Goal: Navigation & Orientation: Find specific page/section

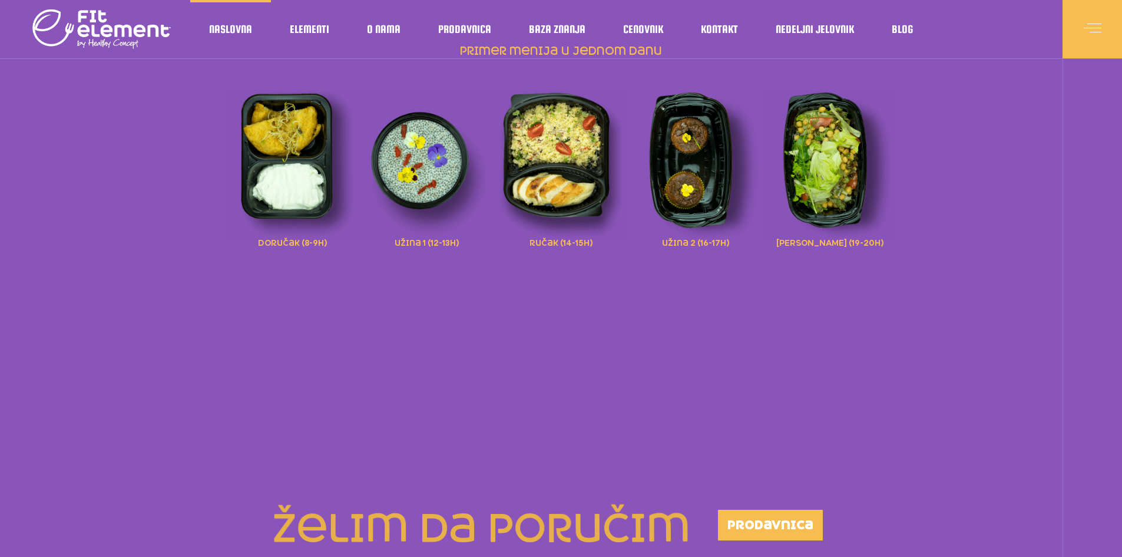
click at [323, 176] on img at bounding box center [293, 166] width 134 height 153
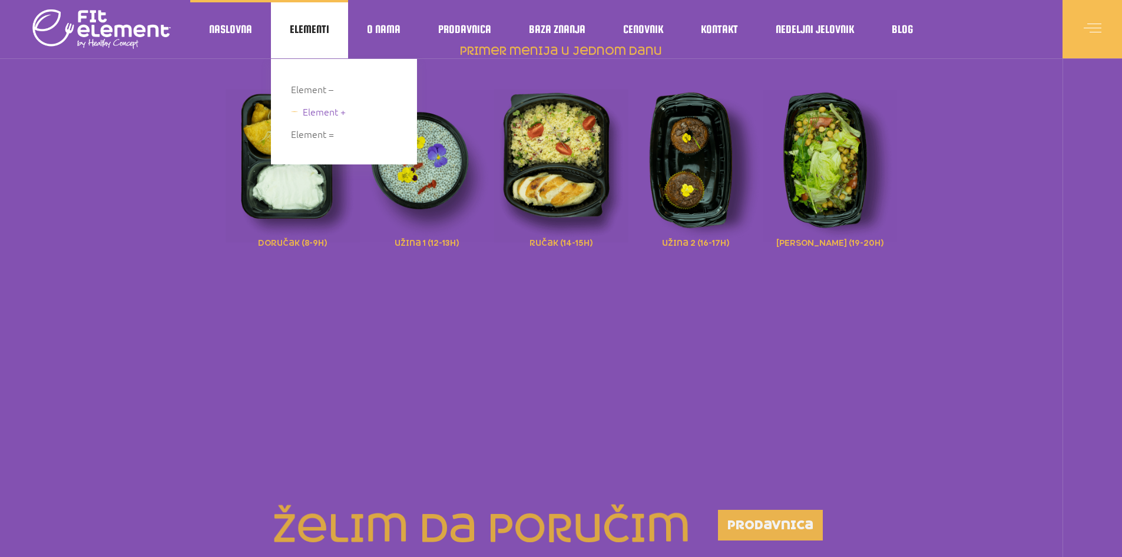
click at [306, 110] on span "Element +" at bounding box center [324, 112] width 43 height 16
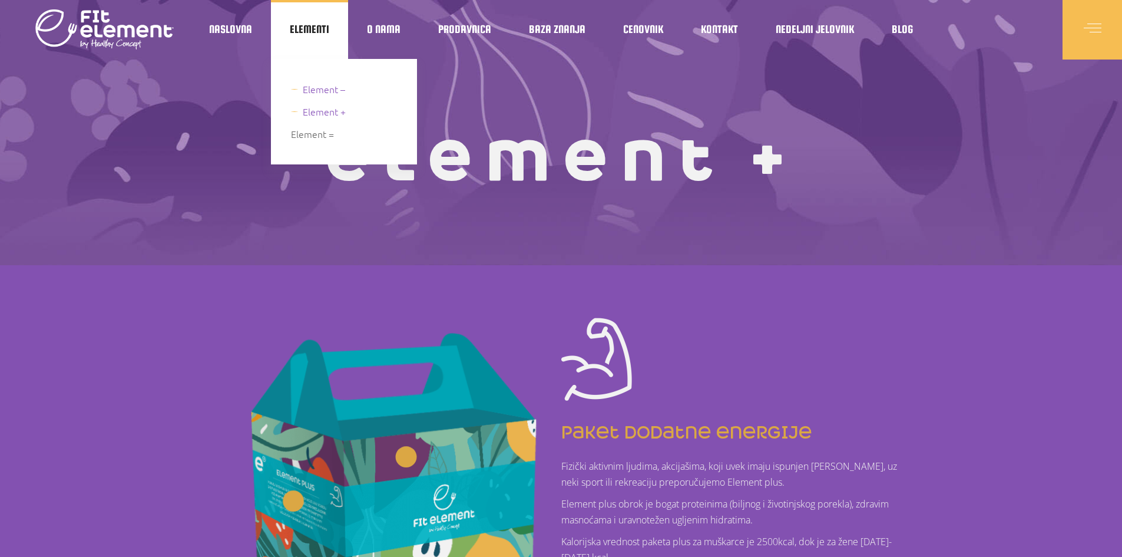
click at [299, 90] on link "Element –" at bounding box center [346, 89] width 110 height 16
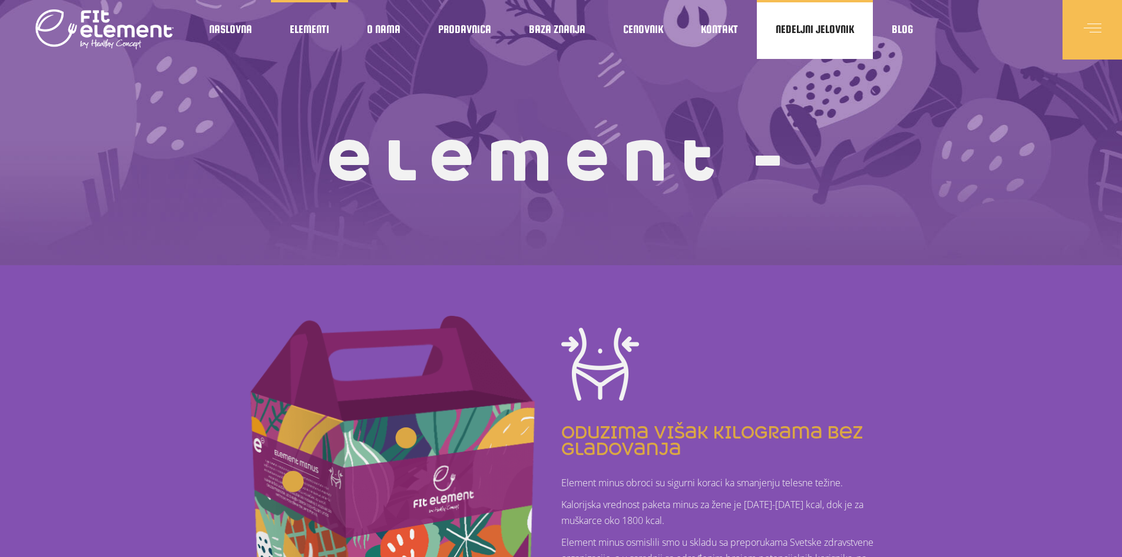
click at [822, 39] on link "Nedeljni jelovnik" at bounding box center [815, 29] width 116 height 59
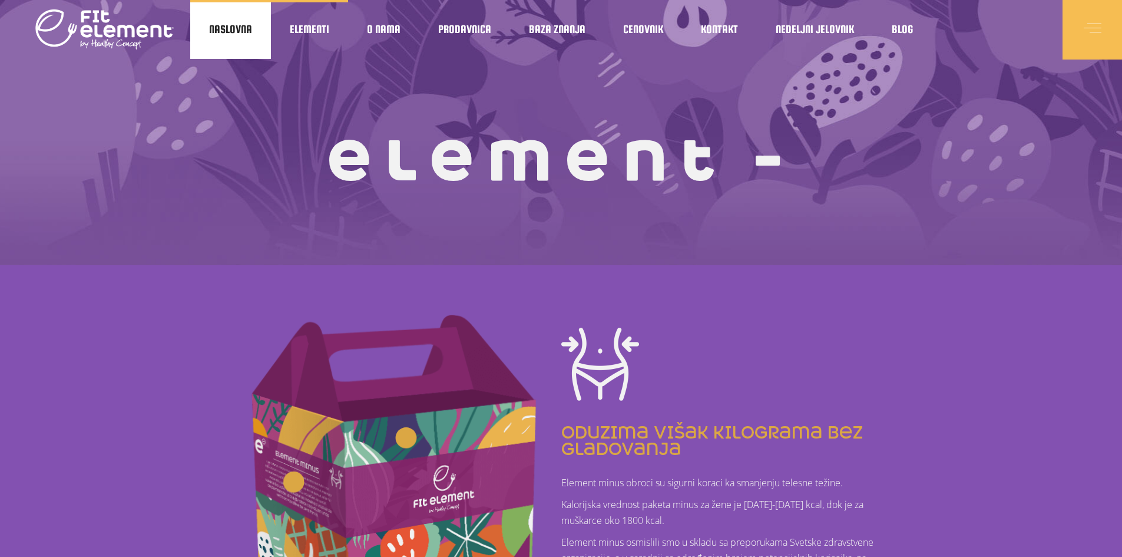
click at [203, 19] on link "Naslovna" at bounding box center [230, 29] width 81 height 59
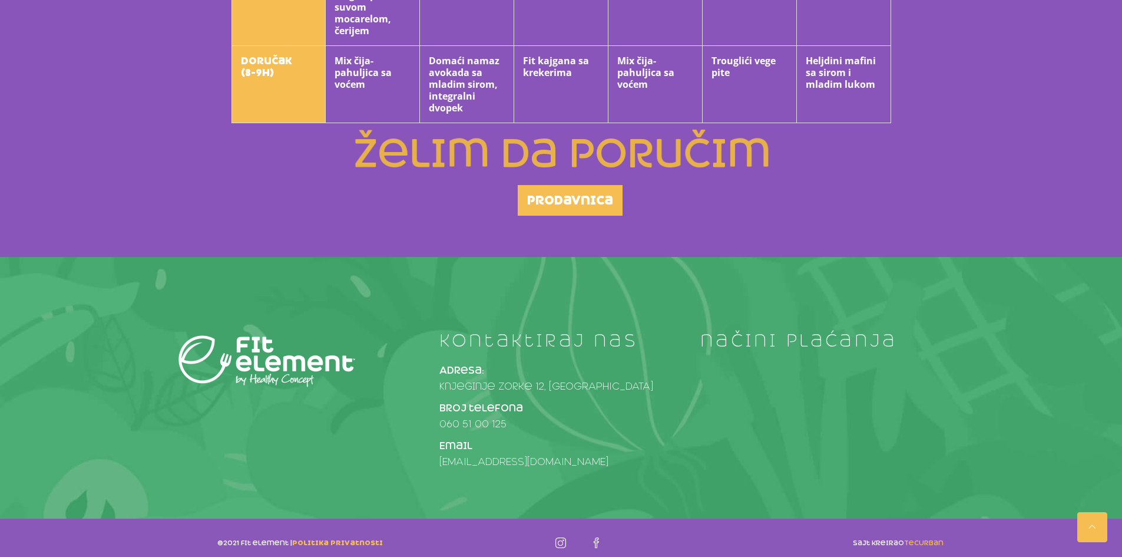
scroll to position [739, 0]
